Goal: Check status: Check status

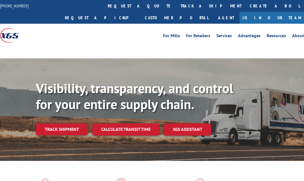
click at [76, 26] on div "[PHONE_NUMBER] request a quote track a shipment Create a BOL Request a pickup C…" at bounding box center [152, 23] width 304 height 47
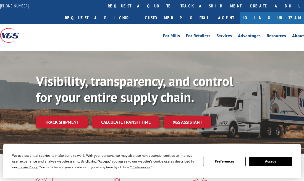
click at [67, 118] on div "Visibility, transparency, and control for your entire supply chain. Track shipm…" at bounding box center [170, 111] width 268 height 77
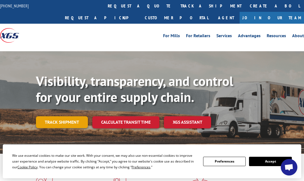
click at [68, 117] on link "Track shipment" at bounding box center [62, 123] width 52 height 12
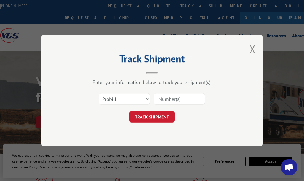
click at [171, 99] on input at bounding box center [179, 99] width 51 height 12
paste input "16955614"
type input "16955614"
click at [159, 114] on button "TRACK SHIPMENT" at bounding box center [151, 117] width 45 height 12
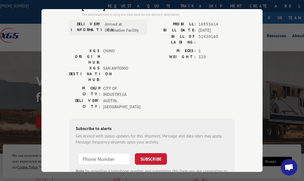
scroll to position [0, 0]
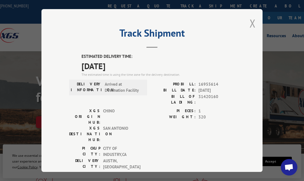
click at [251, 24] on button "Close modal" at bounding box center [252, 23] width 6 height 15
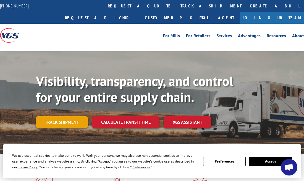
click at [62, 117] on link "Track shipment" at bounding box center [62, 123] width 52 height 12
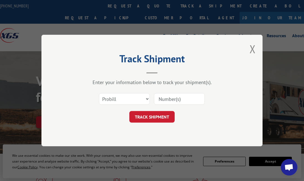
click at [171, 100] on input at bounding box center [179, 99] width 51 height 12
paste input "17588211"
type input "17588211"
click at [165, 116] on button "TRACK SHIPMENT" at bounding box center [151, 117] width 45 height 12
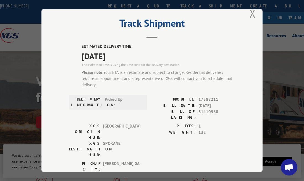
scroll to position [14, 0]
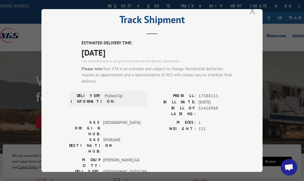
click at [250, 14] on button "Close modal" at bounding box center [252, 9] width 6 height 15
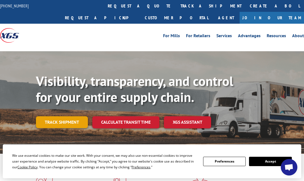
click at [65, 117] on link "Track shipment" at bounding box center [62, 123] width 52 height 12
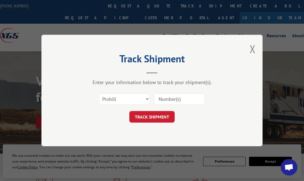
click at [159, 99] on input at bounding box center [179, 99] width 51 height 12
paste input "17595580"
type input "17595580"
click at [161, 111] on form "Select category... Probill BOL PO 17595580 TRACK SHIPMENT" at bounding box center [152, 106] width 166 height 33
click at [157, 118] on button "TRACK SHIPMENT" at bounding box center [151, 117] width 45 height 12
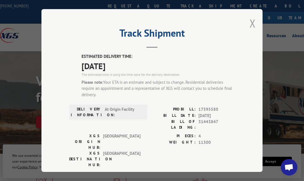
click at [252, 20] on button "Close modal" at bounding box center [252, 23] width 6 height 15
